Goal: Information Seeking & Learning: Understand process/instructions

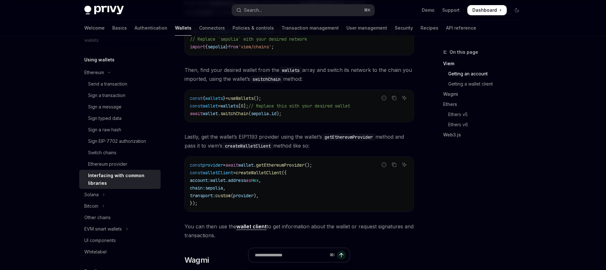
scroll to position [320, 0]
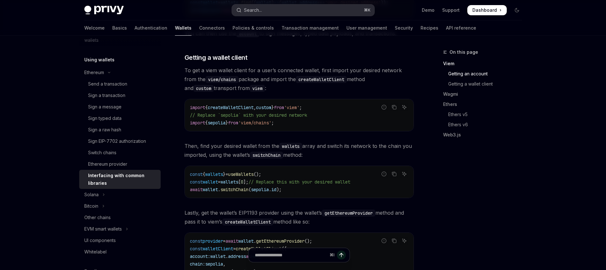
click at [272, 11] on button "Search... ⌘ K" at bounding box center [303, 9] width 143 height 11
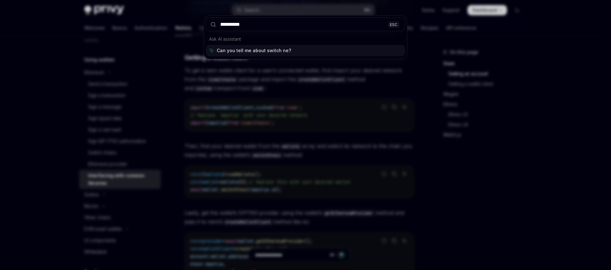
type input "**********"
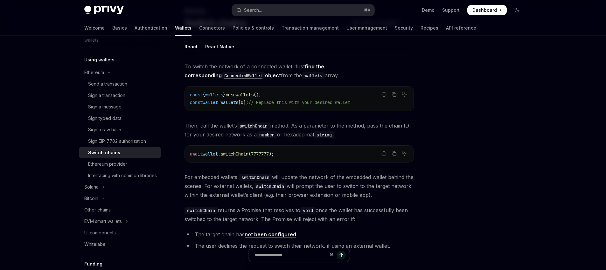
scroll to position [127, 0]
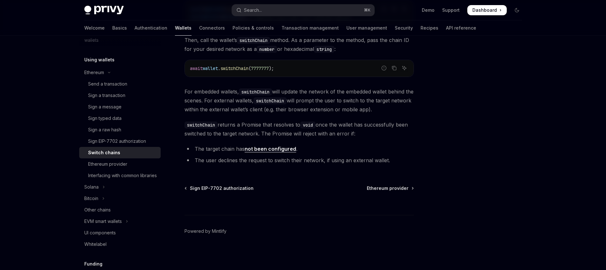
click at [525, 112] on div at bounding box center [478, 159] width 97 height 222
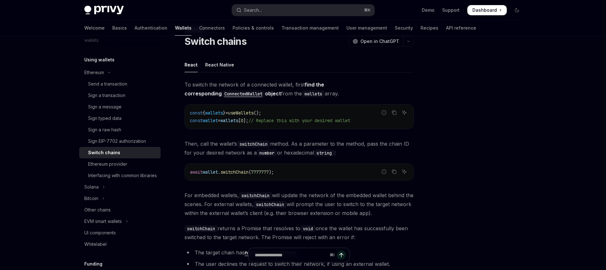
scroll to position [30, 0]
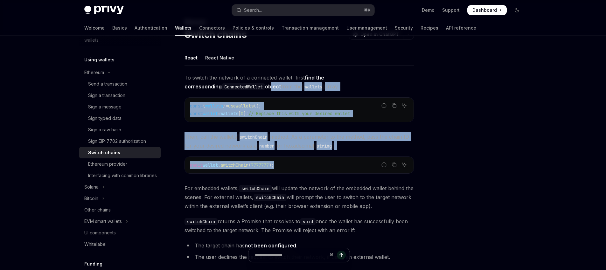
drag, startPoint x: 295, startPoint y: 167, endPoint x: 188, endPoint y: 84, distance: 135.7
click at [188, 84] on div "To switch the network of a connected wallet, first find the corresponding Conne…" at bounding box center [298, 168] width 229 height 191
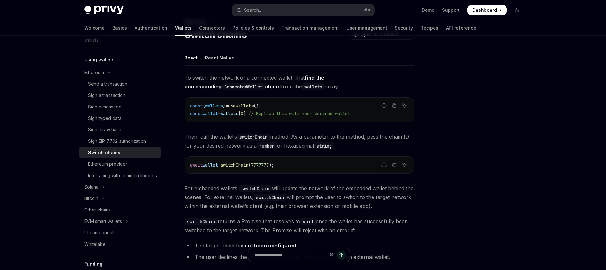
click at [181, 76] on div "Ethereum Switch chains OpenAI Open in ChatGPT OpenAI Open in ChatGPT React Reac…" at bounding box center [239, 192] width 351 height 348
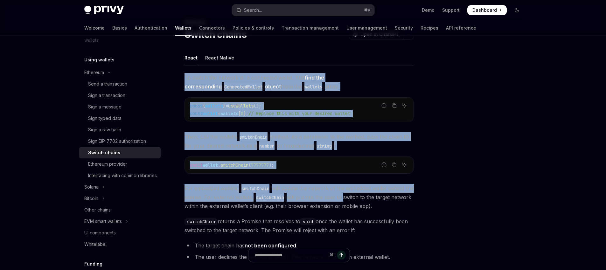
drag, startPoint x: 181, startPoint y: 76, endPoint x: 348, endPoint y: 199, distance: 207.3
click at [349, 198] on div "Ethereum Switch chains OpenAI Open in ChatGPT OpenAI Open in ChatGPT React Reac…" at bounding box center [239, 192] width 351 height 348
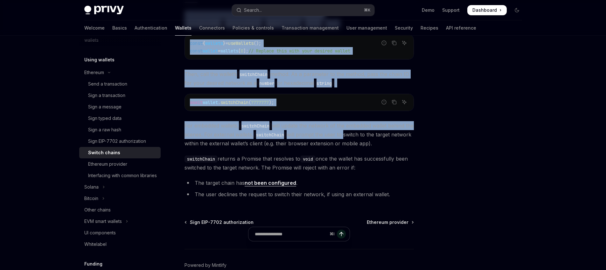
scroll to position [127, 0]
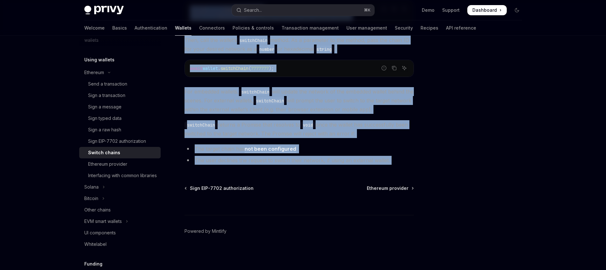
click at [396, 158] on li "The user declines the request to switch their network, if using an external wal…" at bounding box center [298, 160] width 229 height 9
copy div "Lo ipsumd sit ametcon ad e seddoeius tempor, incid utla etd magnaaliquaen Admin…"
click at [106, 166] on div "Ethereum provider" at bounding box center [107, 164] width 39 height 8
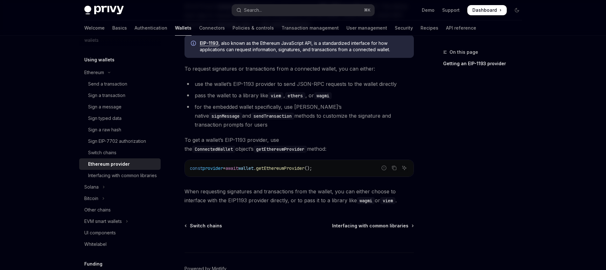
scroll to position [113, 0]
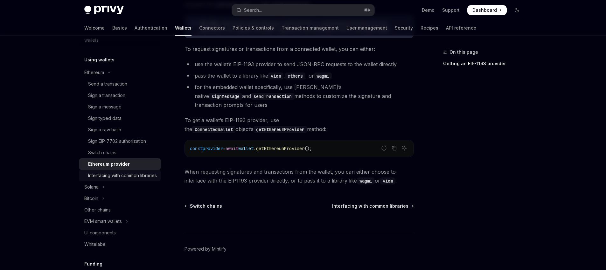
click at [126, 179] on div "Interfacing with common libraries" at bounding box center [122, 176] width 69 height 8
type textarea "*"
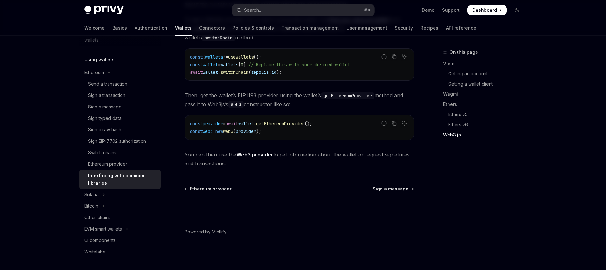
scroll to position [848, 0]
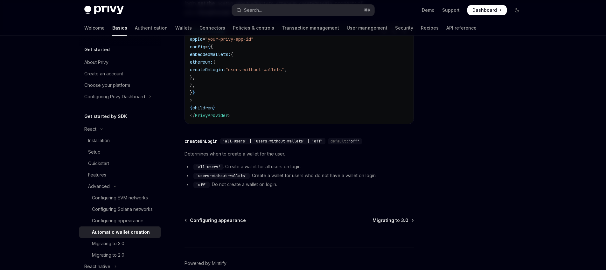
click at [280, 5] on button "Search... ⌘ K" at bounding box center [303, 9] width 143 height 11
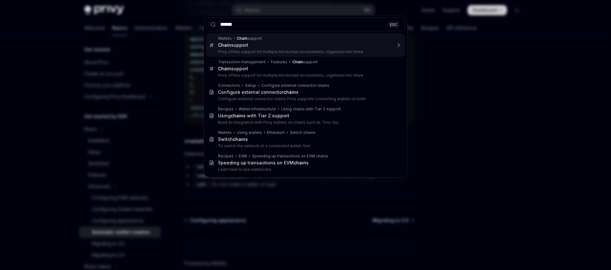
type input "*******"
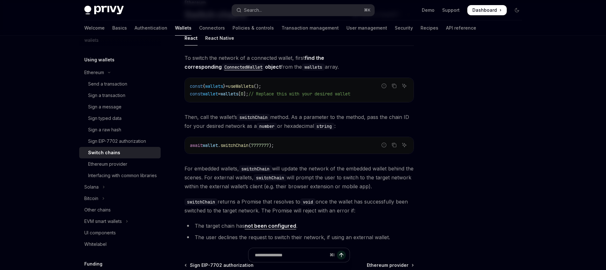
scroll to position [42, 0]
